Goal: Transaction & Acquisition: Purchase product/service

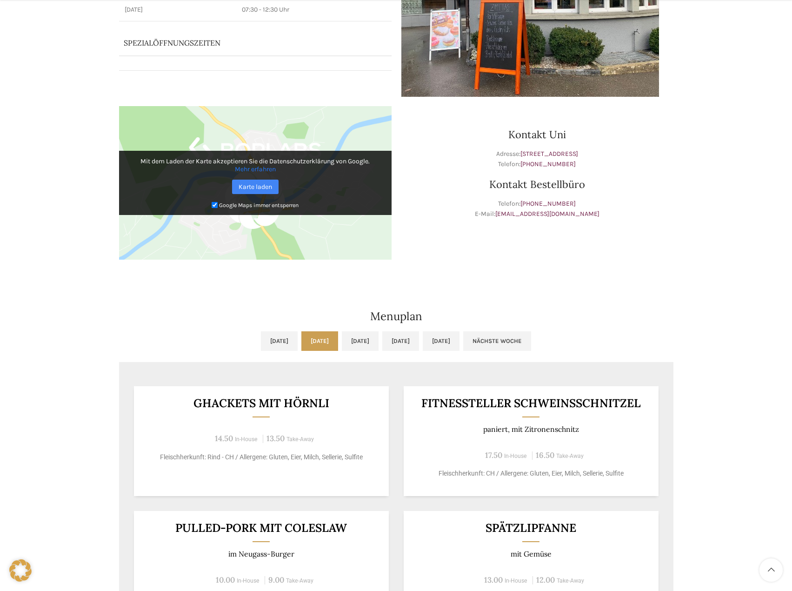
scroll to position [419, 0]
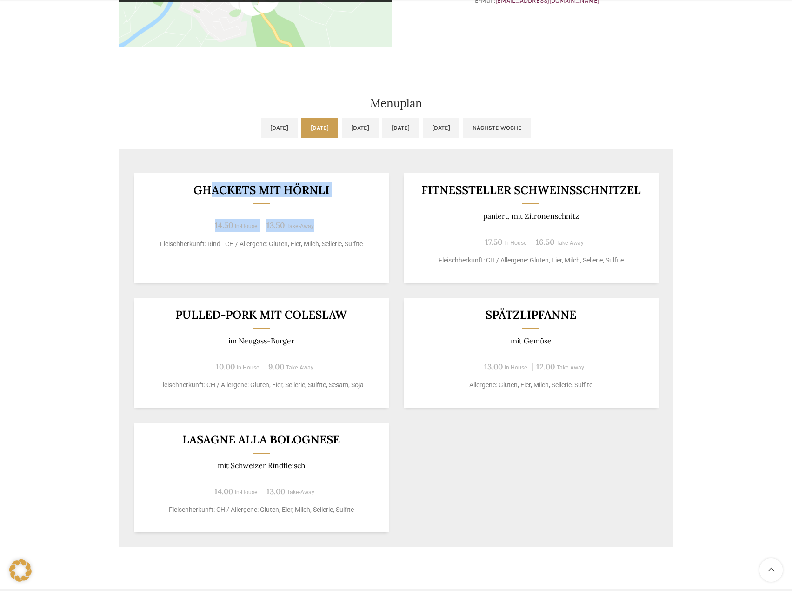
drag, startPoint x: 209, startPoint y: 186, endPoint x: 346, endPoint y: 207, distance: 139.2
click at [346, 207] on div "GHACKETS MIT HÖRNLI 14.50 In-House 13.50 Take-Away Fleischherkunft: Rind - CH /…" at bounding box center [261, 228] width 255 height 110
drag, startPoint x: 189, startPoint y: 191, endPoint x: 388, endPoint y: 231, distance: 203.0
click at [391, 233] on div "GHACKETS MIT HÖRNLI 14.50 In-House 13.50 Take-Away Fleischherkunft: Rind - CH /…" at bounding box center [396, 352] width 554 height 389
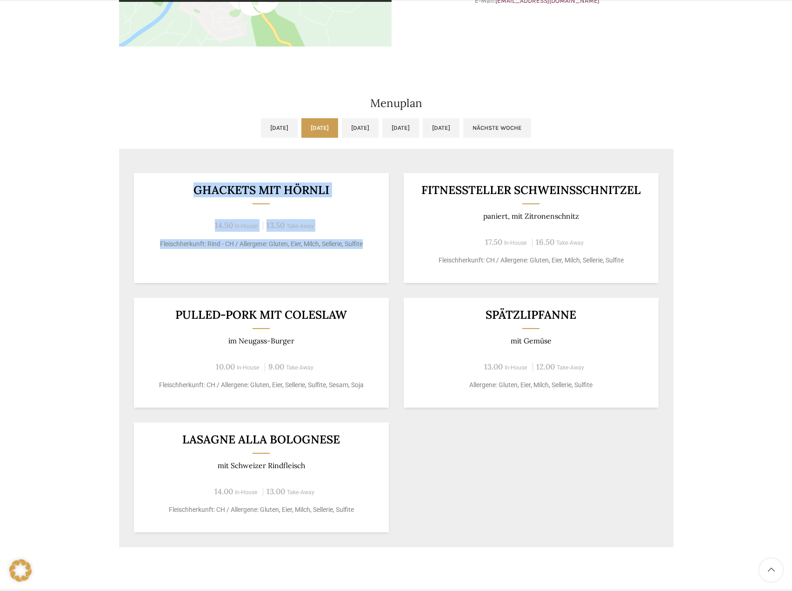
click at [346, 223] on div "14.50 In-House 13.50 Take-Away" at bounding box center [261, 225] width 232 height 13
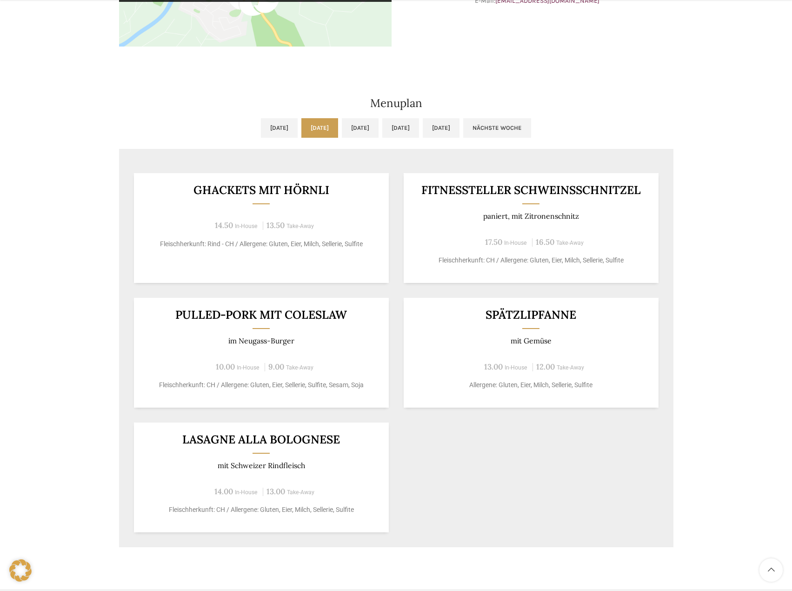
drag, startPoint x: 210, startPoint y: 204, endPoint x: 214, endPoint y: 207, distance: 5.3
click at [205, 204] on div "GHACKETS MIT HÖRNLI 14.50 In-House 13.50 Take-Away Fleischherkunft: Rind - CH /…" at bounding box center [261, 228] width 255 height 110
drag, startPoint x: 214, startPoint y: 207, endPoint x: 316, endPoint y: 252, distance: 111.8
click at [323, 236] on div "GHACKETS MIT HÖRNLI 14.50 In-House 13.50 Take-Away Fleischherkunft: Rind - CH /…" at bounding box center [261, 228] width 255 height 110
click at [337, 251] on div "GHACKETS MIT HÖRNLI 14.50 In-House 13.50 Take-Away Fleischherkunft: Rind - CH /…" at bounding box center [261, 228] width 255 height 110
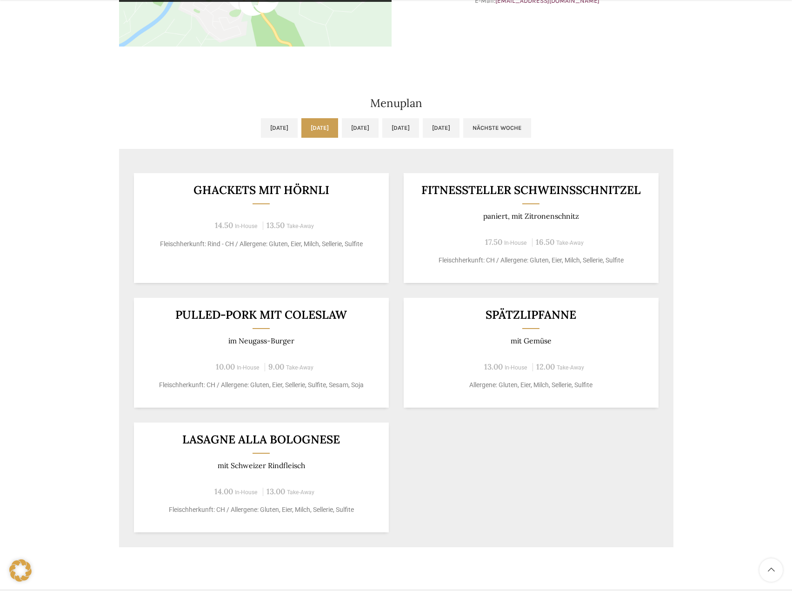
click at [221, 213] on div "GHACKETS MIT HÖRNLI 14.50 In-House 13.50 Take-Away Fleischherkunft: Rind - CH /…" at bounding box center [261, 228] width 255 height 110
click at [418, 245] on div "17.50 In-House 16.50 Take-Away" at bounding box center [531, 242] width 232 height 13
click at [390, 225] on div "GHACKETS MIT HÖRNLI 14.50 In-House 13.50 Take-Away Fleischherkunft: Rind - CH /…" at bounding box center [396, 352] width 554 height 389
click at [334, 211] on div "GHACKETS MIT HÖRNLI 14.50 In-House 13.50 Take-Away Fleischherkunft: Rind - CH /…" at bounding box center [261, 228] width 255 height 110
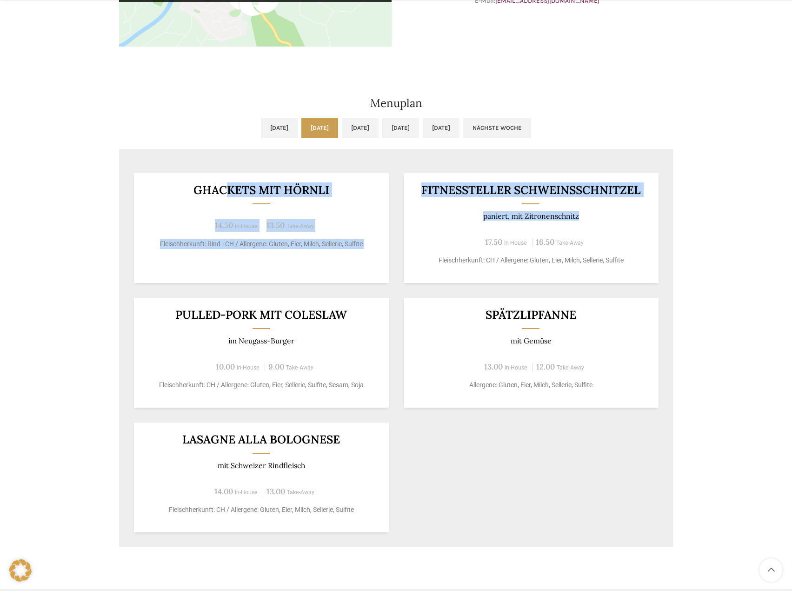
drag, startPoint x: 410, startPoint y: 233, endPoint x: 427, endPoint y: 243, distance: 19.4
click at [427, 243] on div "GHACKETS MIT HÖRNLI 14.50 In-House 13.50 Take-Away Fleischherkunft: Rind - CH /…" at bounding box center [396, 352] width 554 height 389
click at [302, 225] on span "Take-Away" at bounding box center [299, 226] width 27 height 7
click at [331, 226] on div "14.50 In-House 13.50 Take-Away" at bounding box center [261, 225] width 232 height 13
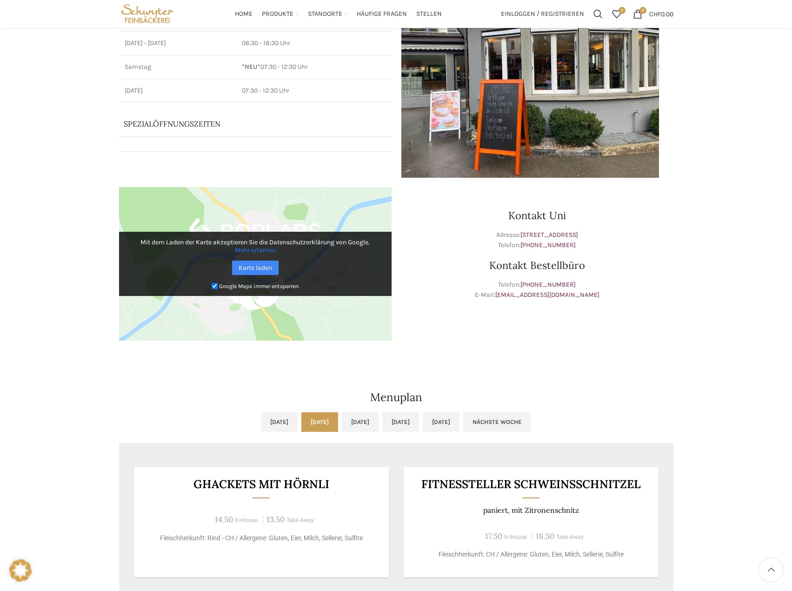
scroll to position [47, 0]
